Goal: Task Accomplishment & Management: Use online tool/utility

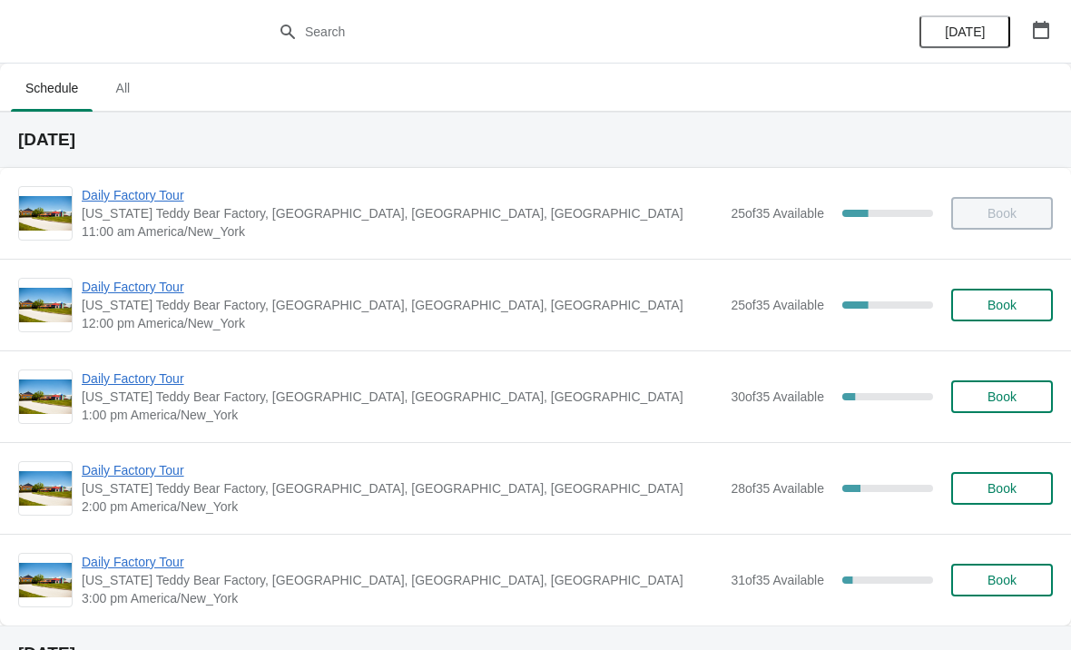
click at [157, 289] on span "Daily Factory Tour" at bounding box center [402, 287] width 640 height 18
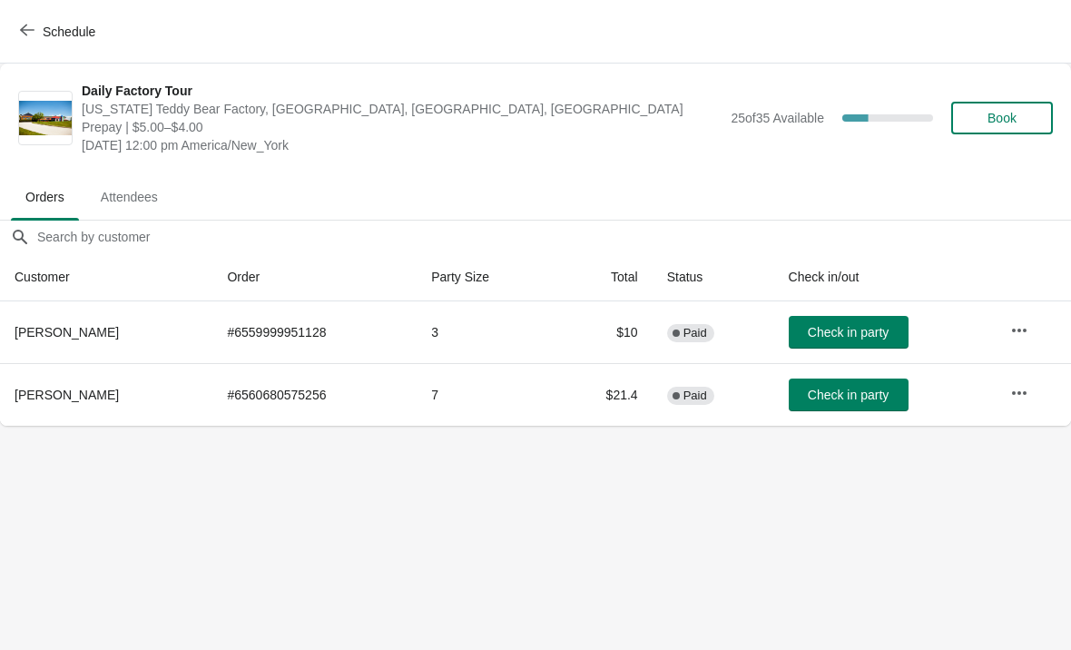
click at [856, 330] on span "Check in party" at bounding box center [848, 332] width 81 height 15
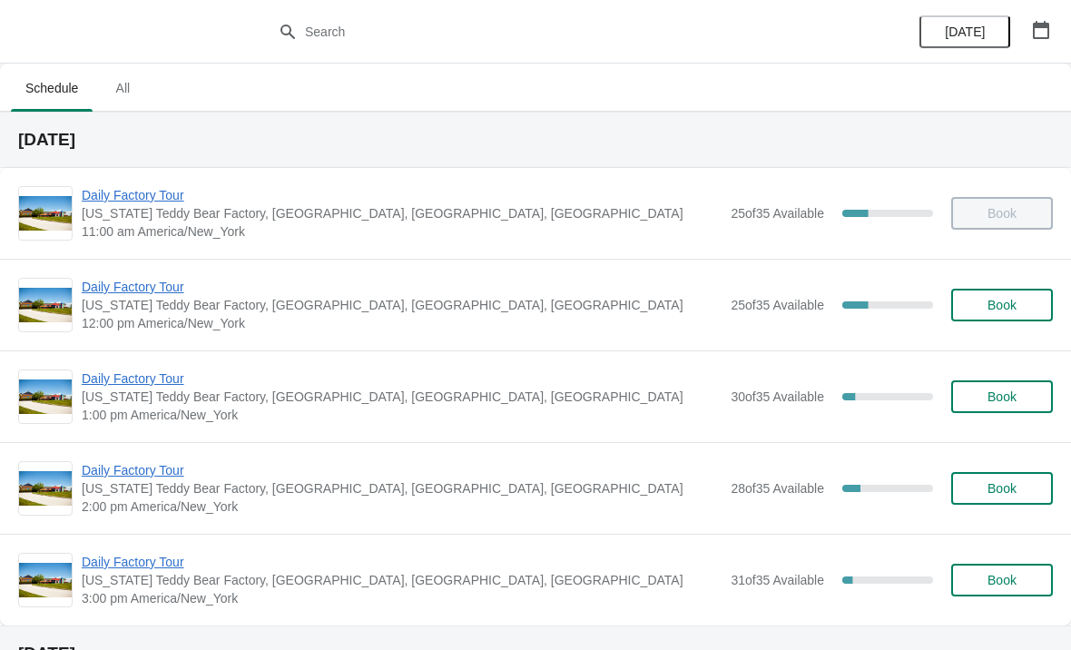
click at [131, 293] on span "Daily Factory Tour" at bounding box center [402, 287] width 640 height 18
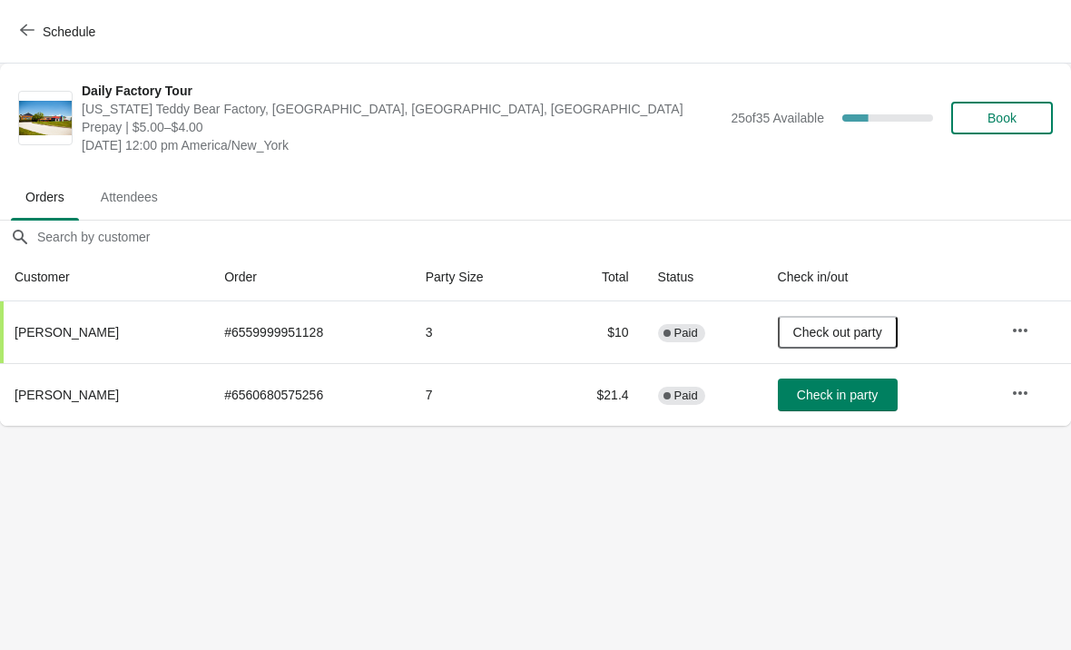
click at [850, 388] on span "Check in party" at bounding box center [837, 394] width 81 height 15
